Goal: Find specific page/section: Find specific page/section

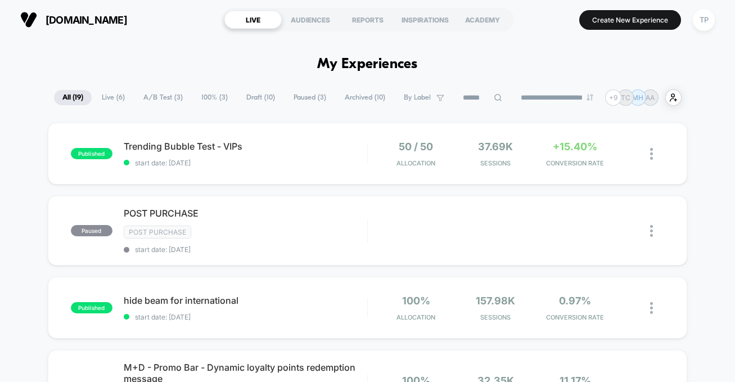
click at [27, 20] on img at bounding box center [28, 19] width 17 height 17
click at [119, 20] on span "[DOMAIN_NAME]" at bounding box center [86, 20] width 81 height 12
click at [323, 19] on div "AUDIENCES" at bounding box center [310, 20] width 57 height 18
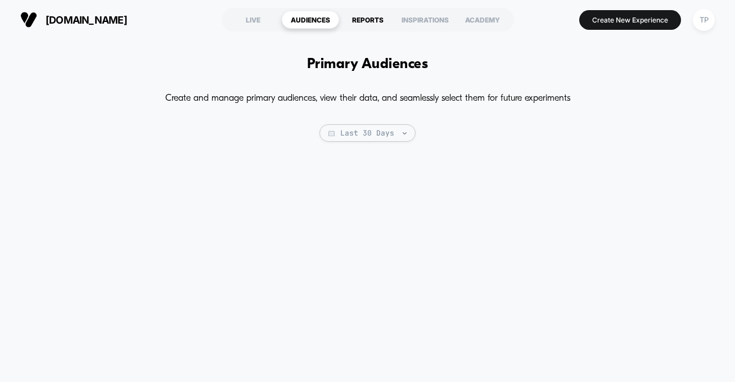
click at [377, 20] on div "REPORTS" at bounding box center [367, 20] width 57 height 18
